Goal: Task Accomplishment & Management: Use online tool/utility

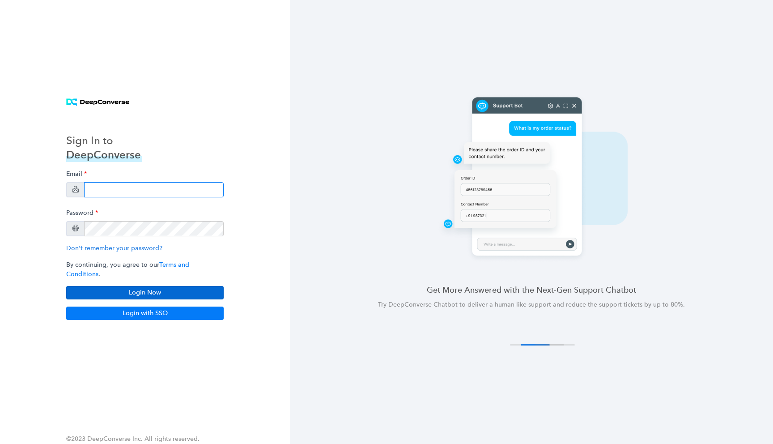
type input "[EMAIL_ADDRESS][DOMAIN_NAME]"
click at [178, 291] on button "Login Now" at bounding box center [144, 292] width 157 height 13
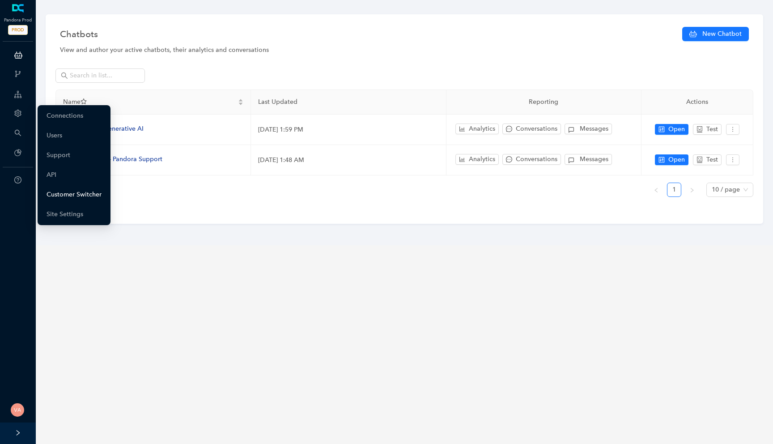
click at [78, 195] on link "Customer Switcher" at bounding box center [74, 195] width 55 height 18
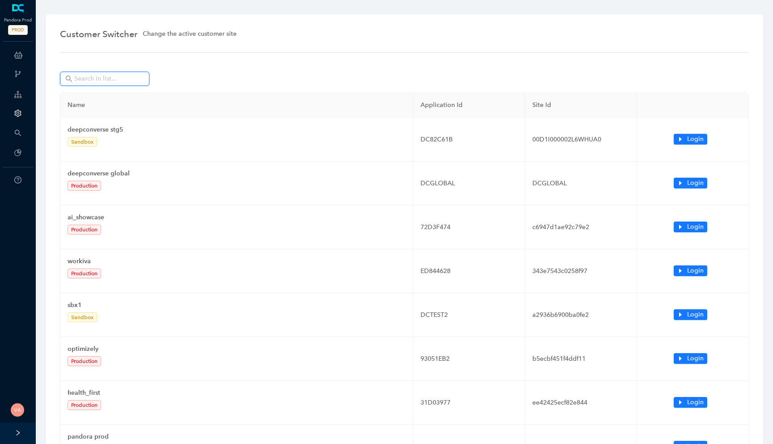
click at [102, 77] on input "text" at bounding box center [105, 79] width 63 height 10
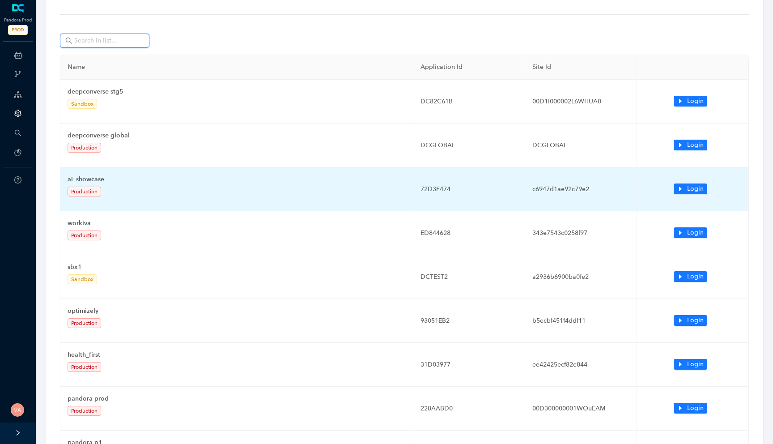
scroll to position [187, 0]
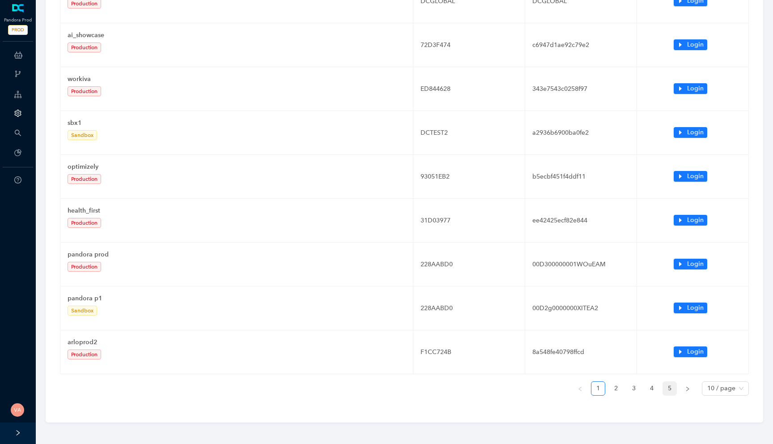
click at [664, 391] on link "5" at bounding box center [669, 388] width 13 height 13
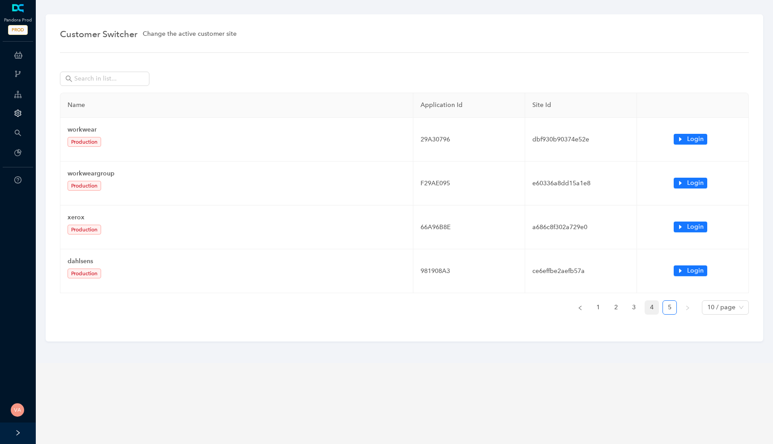
click at [648, 314] on link "4" at bounding box center [651, 307] width 13 height 13
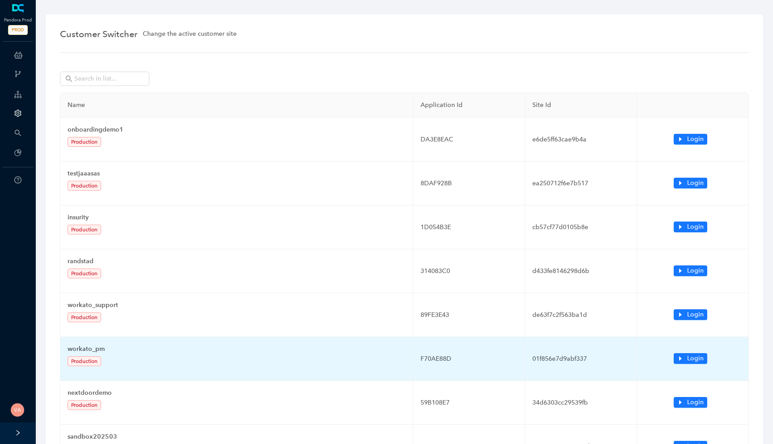
scroll to position [187, 0]
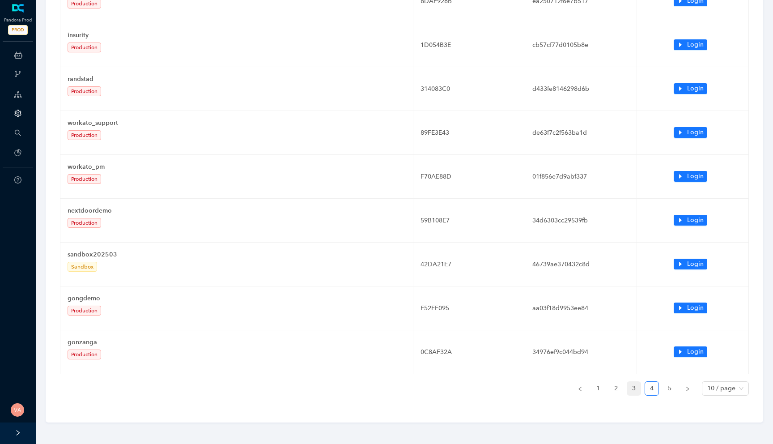
click at [637, 389] on link "3" at bounding box center [633, 388] width 13 height 13
click at [620, 392] on link "2" at bounding box center [615, 388] width 13 height 13
click at [596, 387] on link "1" at bounding box center [598, 388] width 13 height 13
click at [613, 390] on link "2" at bounding box center [615, 388] width 13 height 13
click at [634, 389] on link "3" at bounding box center [633, 388] width 13 height 13
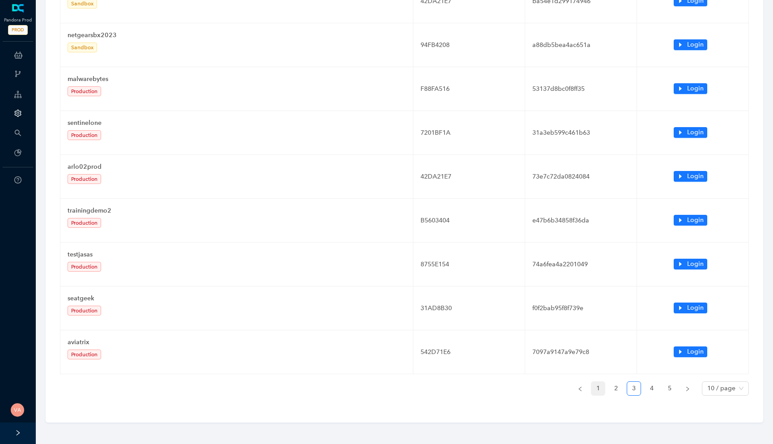
click at [594, 385] on link "1" at bounding box center [598, 388] width 13 height 13
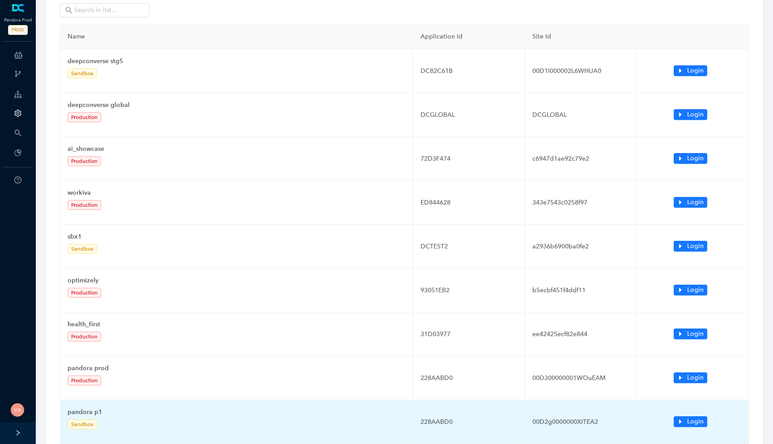
scroll to position [0, 0]
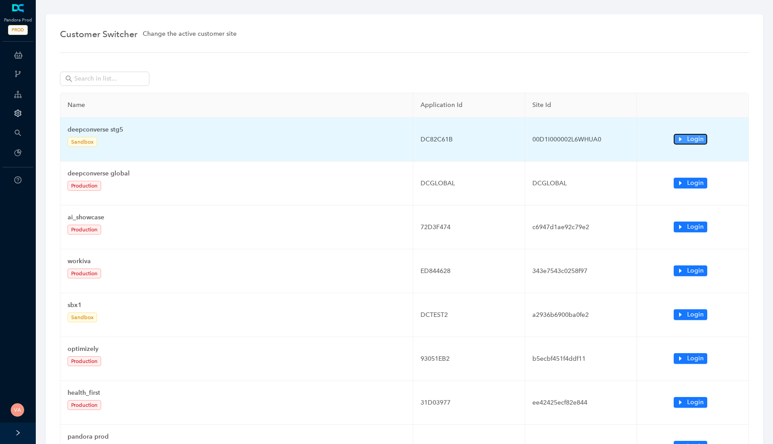
click at [679, 140] on icon "caret-right" at bounding box center [680, 139] width 6 height 6
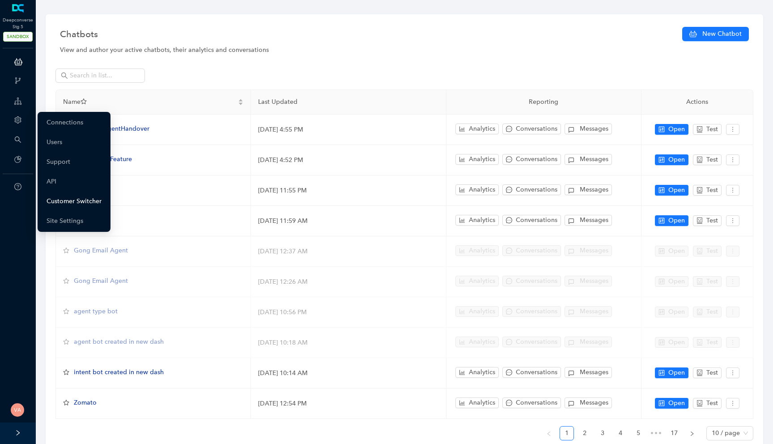
click at [64, 198] on link "Customer Switcher" at bounding box center [74, 201] width 55 height 18
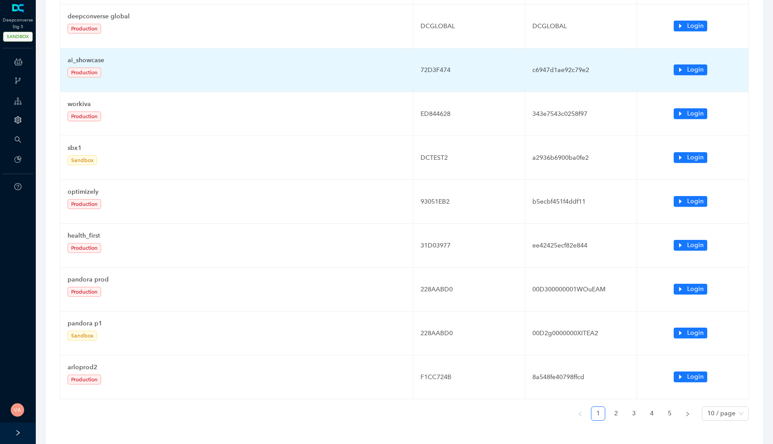
scroll to position [187, 0]
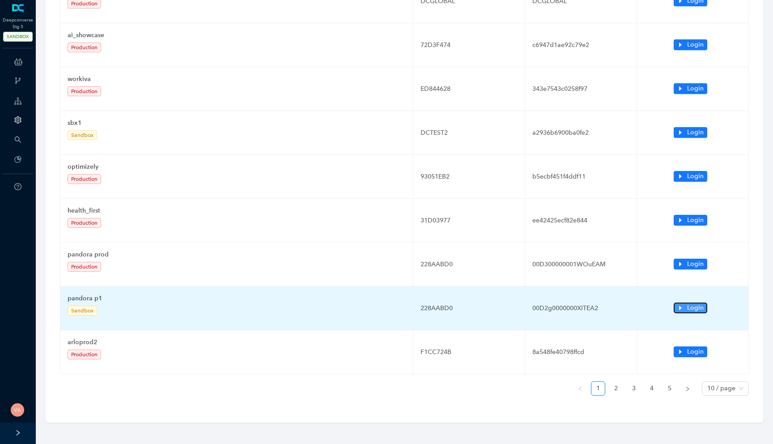
click at [699, 307] on span "Login" at bounding box center [695, 308] width 17 height 10
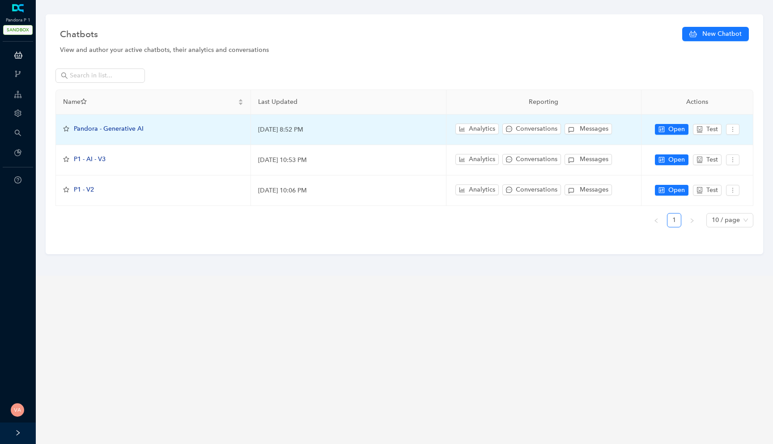
click at [132, 129] on span "Pandora - Generative AI" at bounding box center [109, 129] width 70 height 8
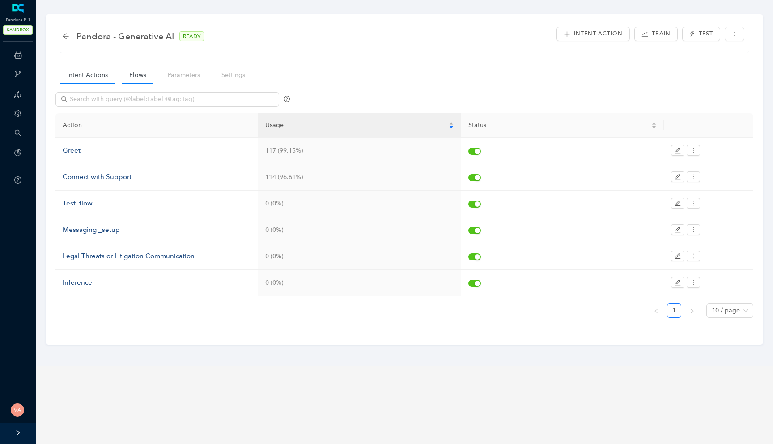
click at [135, 82] on link "Flows" at bounding box center [137, 75] width 31 height 17
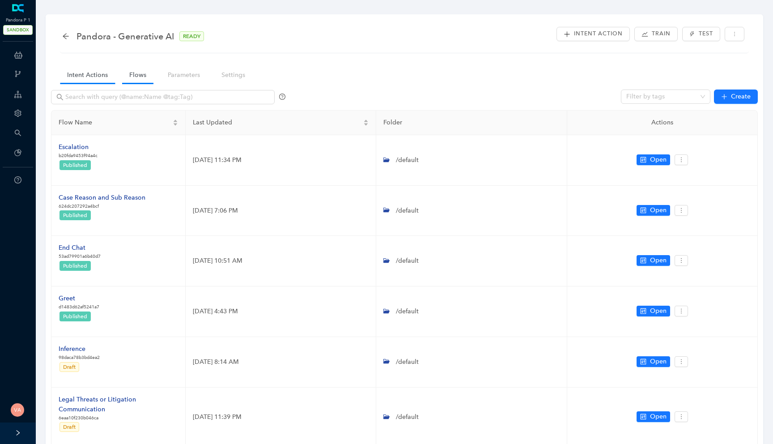
click at [76, 81] on link "Intent Actions" at bounding box center [87, 75] width 55 height 17
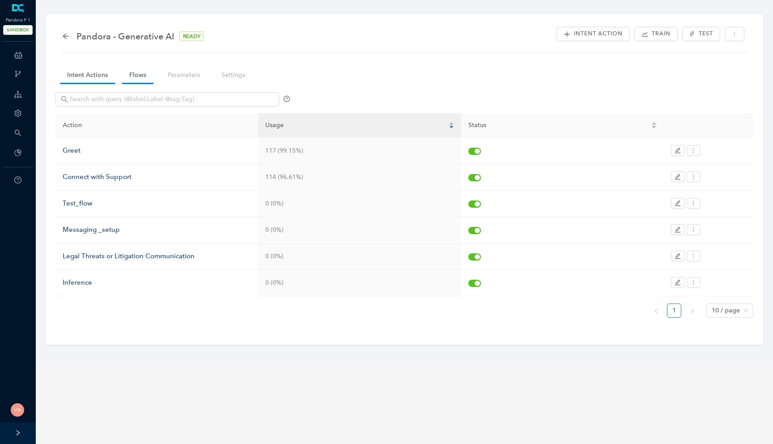
click at [128, 77] on link "Flows" at bounding box center [137, 75] width 31 height 17
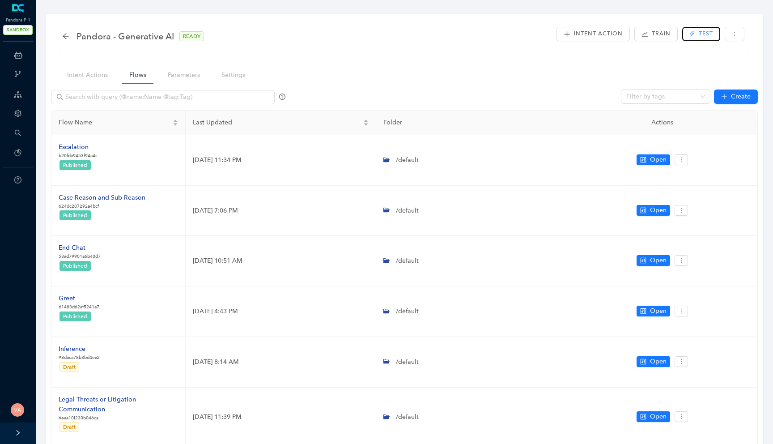
click at [703, 38] on span "Test" at bounding box center [706, 34] width 14 height 9
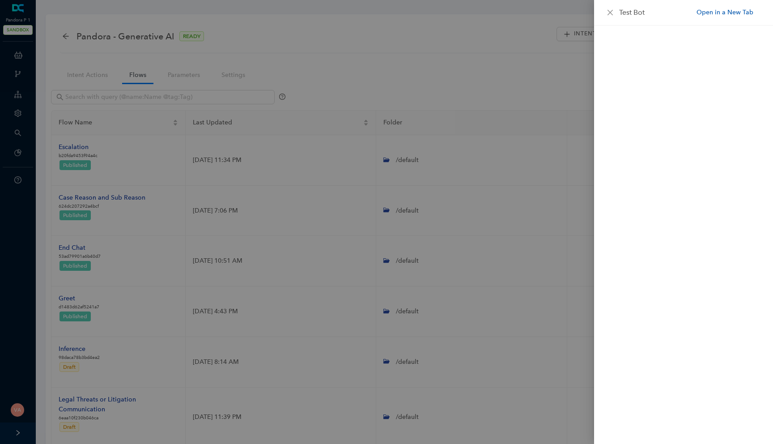
click at [728, 11] on link "Open in a New Tab" at bounding box center [725, 12] width 57 height 9
